Goal: Communication & Community: Answer question/provide support

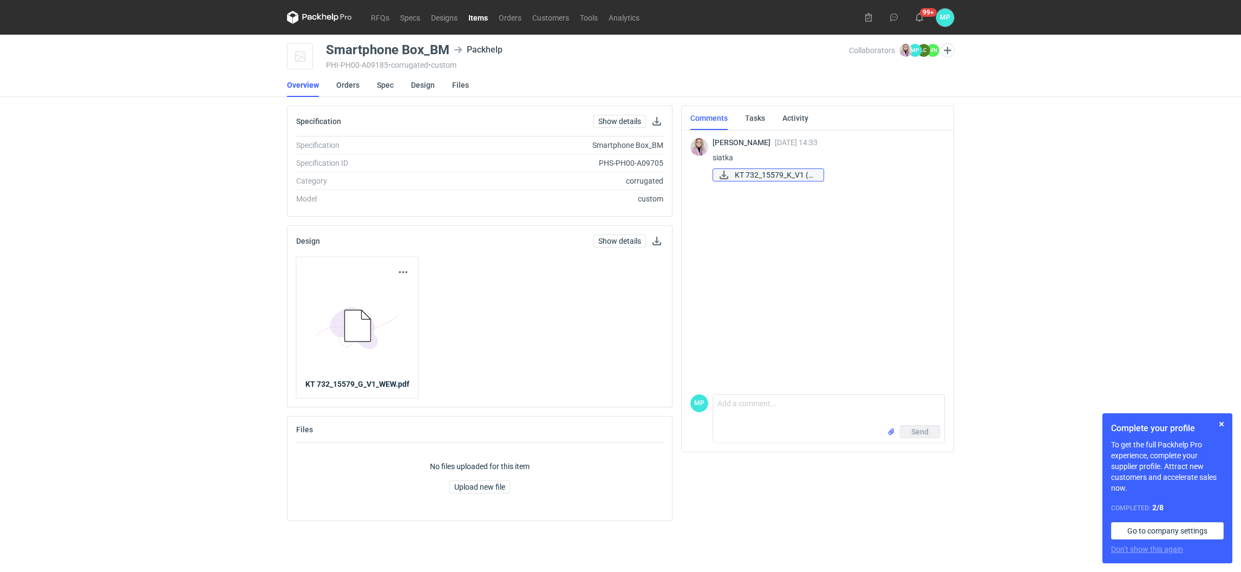
click at [735, 175] on span "KT 732_15579_K_V1 (1..." at bounding box center [775, 175] width 80 height 12
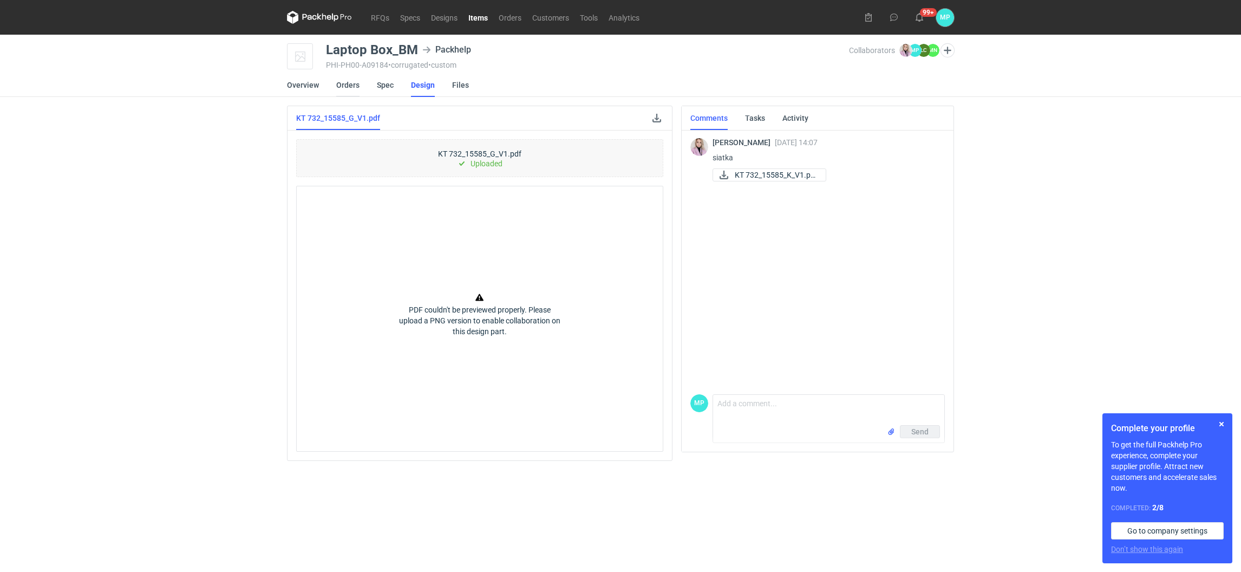
click at [348, 83] on link "Orders" at bounding box center [347, 85] width 23 height 24
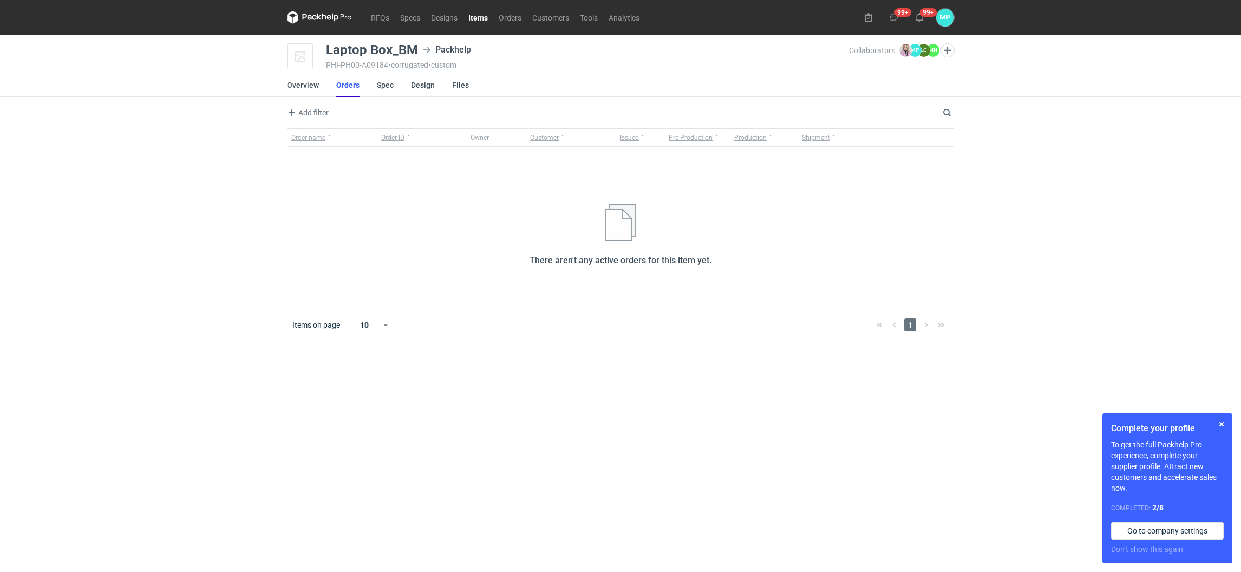
click at [350, 80] on link "Orders" at bounding box center [347, 85] width 23 height 24
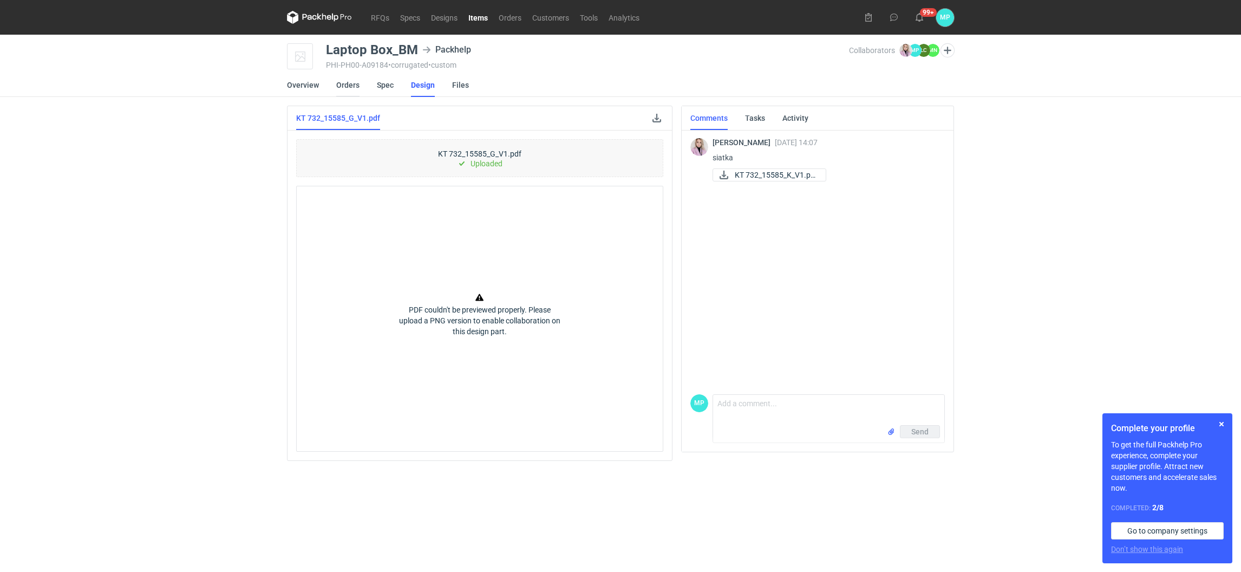
click at [345, 88] on link "Orders" at bounding box center [347, 85] width 23 height 24
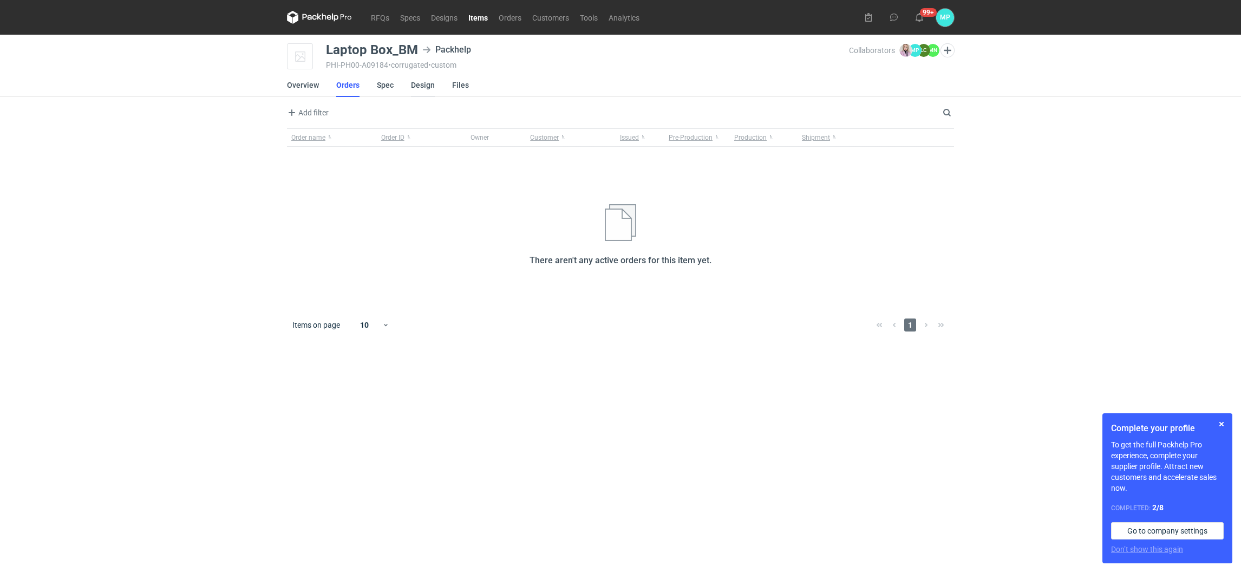
click at [420, 81] on link "Design" at bounding box center [423, 85] width 24 height 24
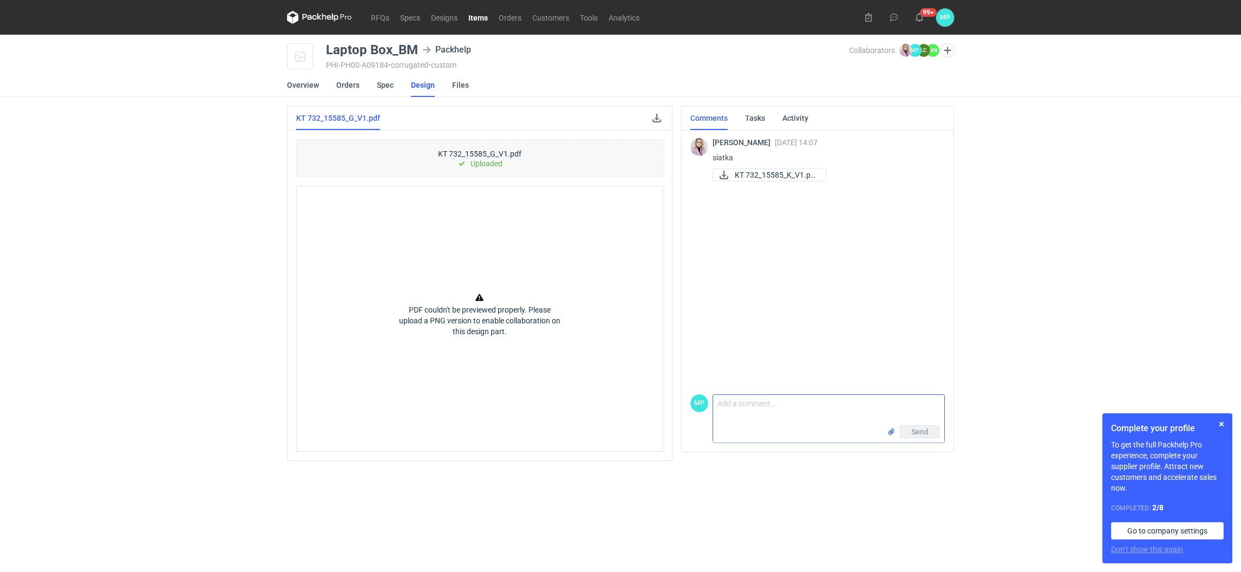
click at [773, 415] on textarea "Comment message" at bounding box center [828, 410] width 231 height 30
click at [823, 418] on textarea "Cześć Klaudia w załączeniu grafika" at bounding box center [828, 410] width 231 height 30
click at [898, 391] on div "MP Comment message Cześć Klaudia w załączeniu grafika Send" at bounding box center [817, 416] width 254 height 53
click at [869, 407] on textarea "Cześć Klaudia w załączeniu grafika" at bounding box center [828, 410] width 231 height 30
click at [891, 429] on input "file" at bounding box center [891, 431] width 9 height 11
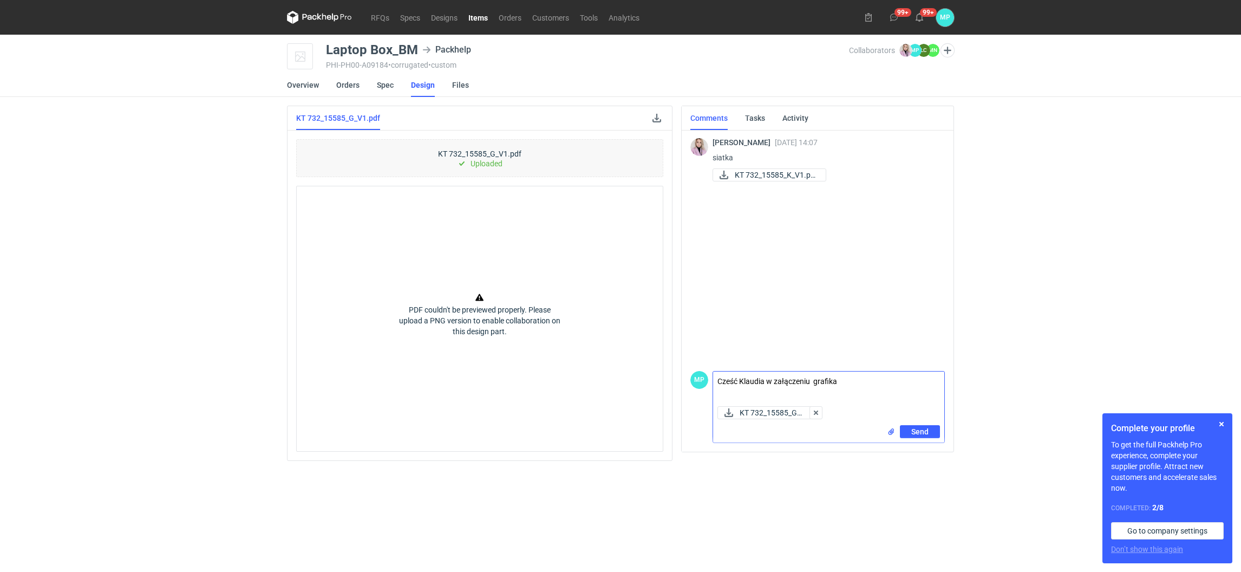
click at [852, 385] on textarea "Cześć Klaudia w załączeniu grafika" at bounding box center [828, 386] width 231 height 30
paste textarea "KT 732_15585_G_V1"
type textarea "Cześć Klaudia w załączeniu grafika KT 732_15585_G_V1"
click at [925, 430] on span "Send" at bounding box center [919, 432] width 17 height 8
